Goal: Task Accomplishment & Management: Use online tool/utility

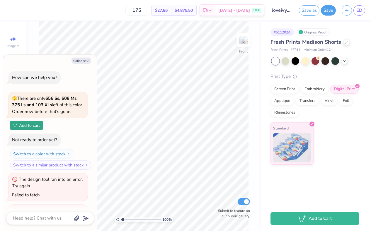
scroll to position [60, 0]
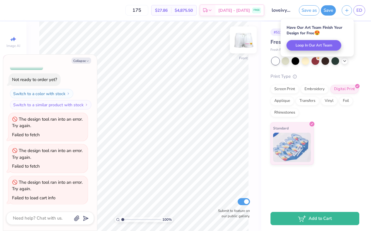
click at [242, 43] on img at bounding box center [243, 39] width 23 height 23
type textarea "x"
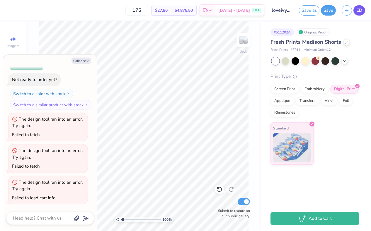
click at [356, 12] on link "ED" at bounding box center [360, 10] width 12 height 10
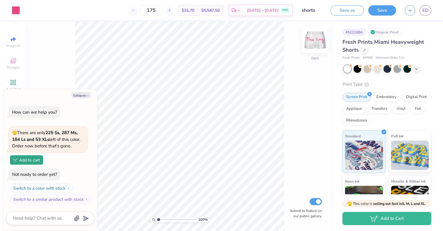
click at [318, 41] on img at bounding box center [315, 39] width 23 height 23
type textarea "x"
type input "2.73"
click at [316, 39] on img at bounding box center [315, 39] width 23 height 23
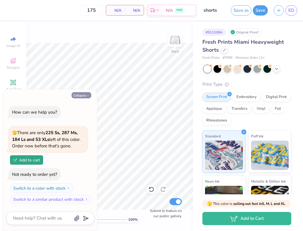
click at [82, 95] on button "Collapse" at bounding box center [82, 95] width 20 height 6
type textarea "x"
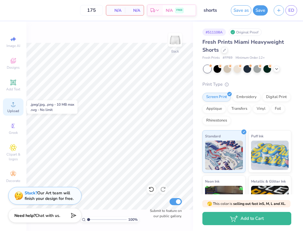
click at [15, 108] on div "Upload" at bounding box center [13, 106] width 21 height 17
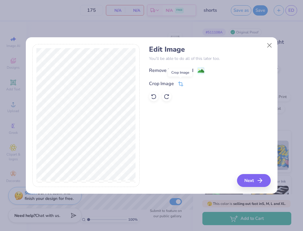
click at [179, 83] on icon at bounding box center [180, 85] width 4 height 4
click at [36, 114] on div at bounding box center [85, 115] width 107 height 143
click at [189, 81] on icon at bounding box center [191, 83] width 4 height 4
click at [250, 182] on button "Next" at bounding box center [255, 180] width 34 height 13
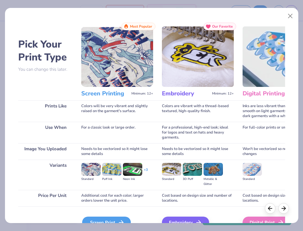
click at [109, 217] on div "Screen Print" at bounding box center [106, 222] width 49 height 12
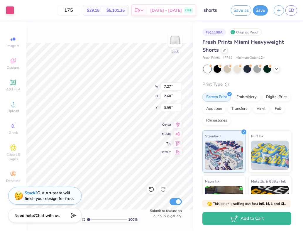
type input "5.47"
type input "1.96"
type input "7.16"
click at [196, 106] on div "# 511108A Original Proof Fresh Prints Miami Heavyweight Shorts Fresh Prints # F…" at bounding box center [248, 141] width 110 height 241
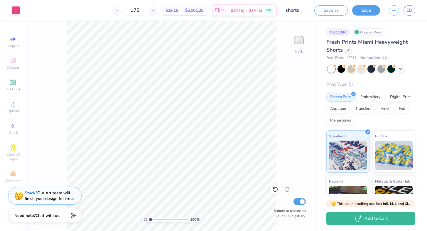
type input "1.01"
type textarea "x"
type input "1.52"
type textarea "x"
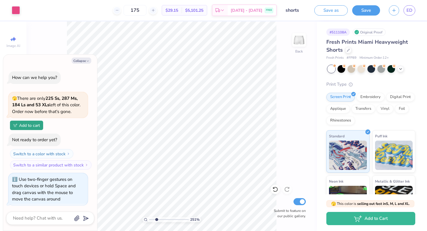
scroll to position [1, 0]
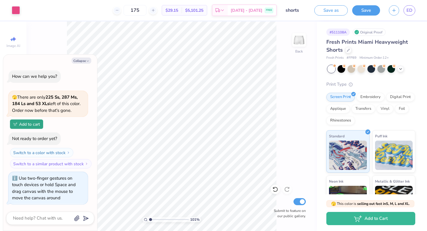
type input "1"
drag, startPoint x: 150, startPoint y: 220, endPoint x: 143, endPoint y: 219, distance: 6.8
click at [149, 220] on input "range" at bounding box center [169, 219] width 40 height 5
click at [89, 60] on icon "button" at bounding box center [88, 61] width 4 height 4
type textarea "x"
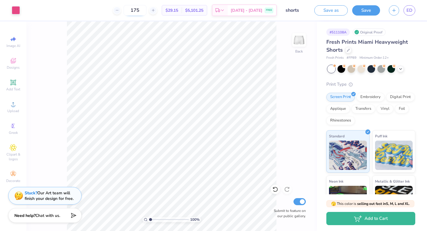
click at [146, 13] on input "175" at bounding box center [134, 10] width 23 height 11
drag, startPoint x: 153, startPoint y: 11, endPoint x: 135, endPoint y: 9, distance: 17.4
click at [135, 9] on div "175" at bounding box center [135, 10] width 44 height 11
type input "5"
drag, startPoint x: 150, startPoint y: 10, endPoint x: 145, endPoint y: 10, distance: 5.9
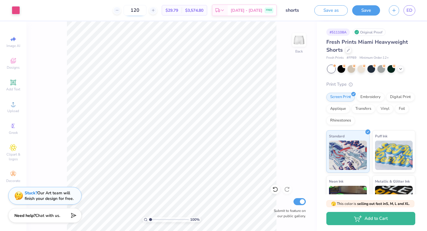
click at [145, 10] on input "120" at bounding box center [134, 10] width 23 height 11
type input "175"
